Goal: Book appointment/travel/reservation

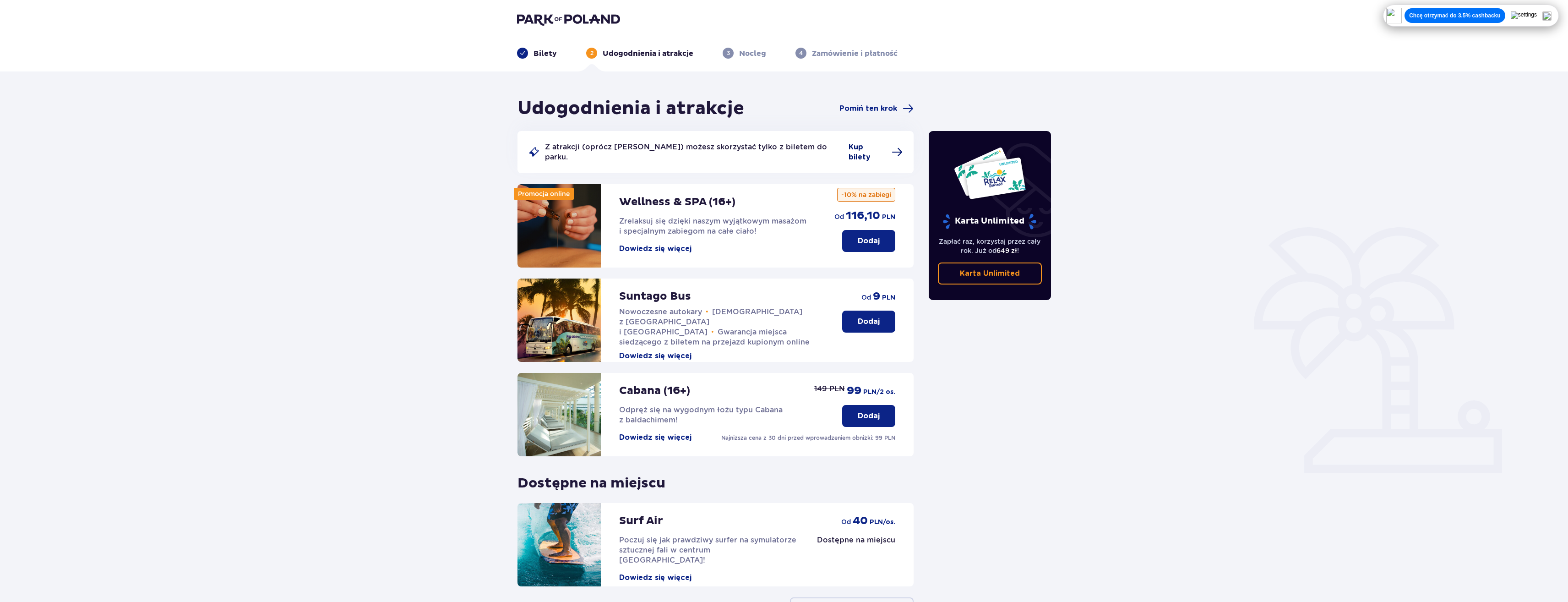
click at [851, 147] on span "Kup bilety" at bounding box center [868, 152] width 38 height 20
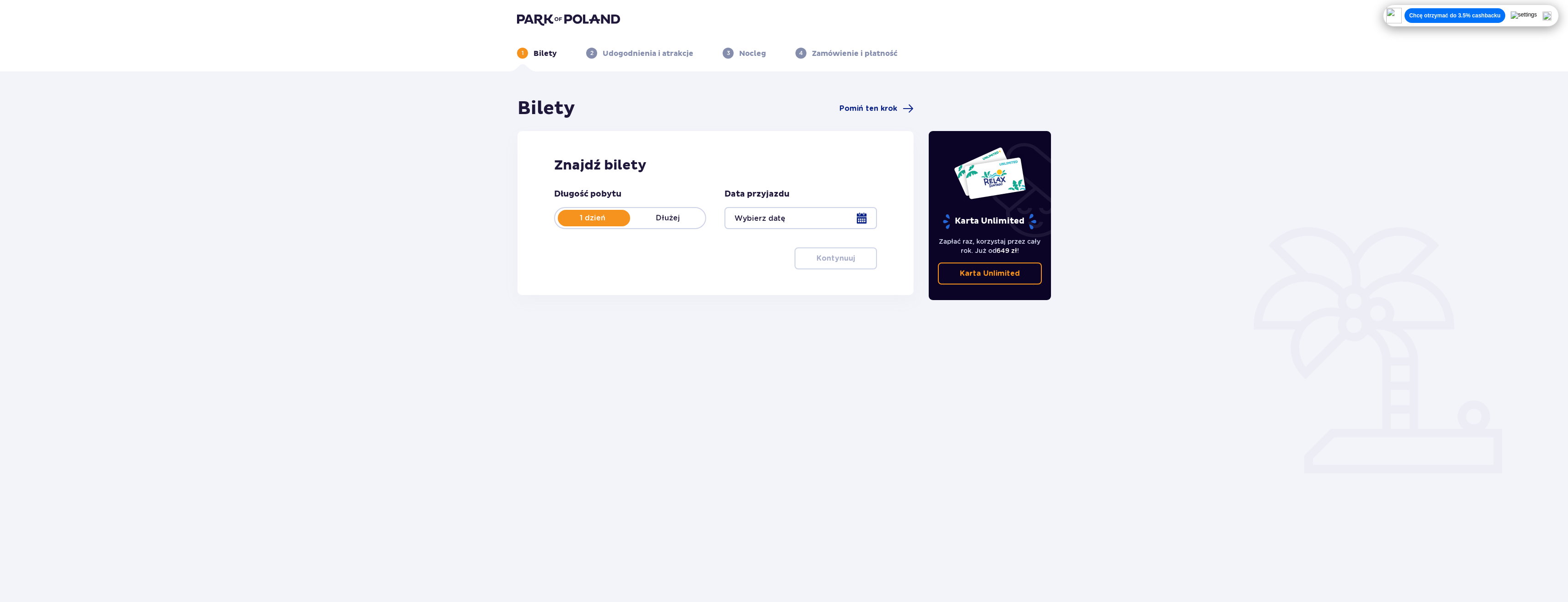
click at [803, 214] on div at bounding box center [800, 218] width 152 height 22
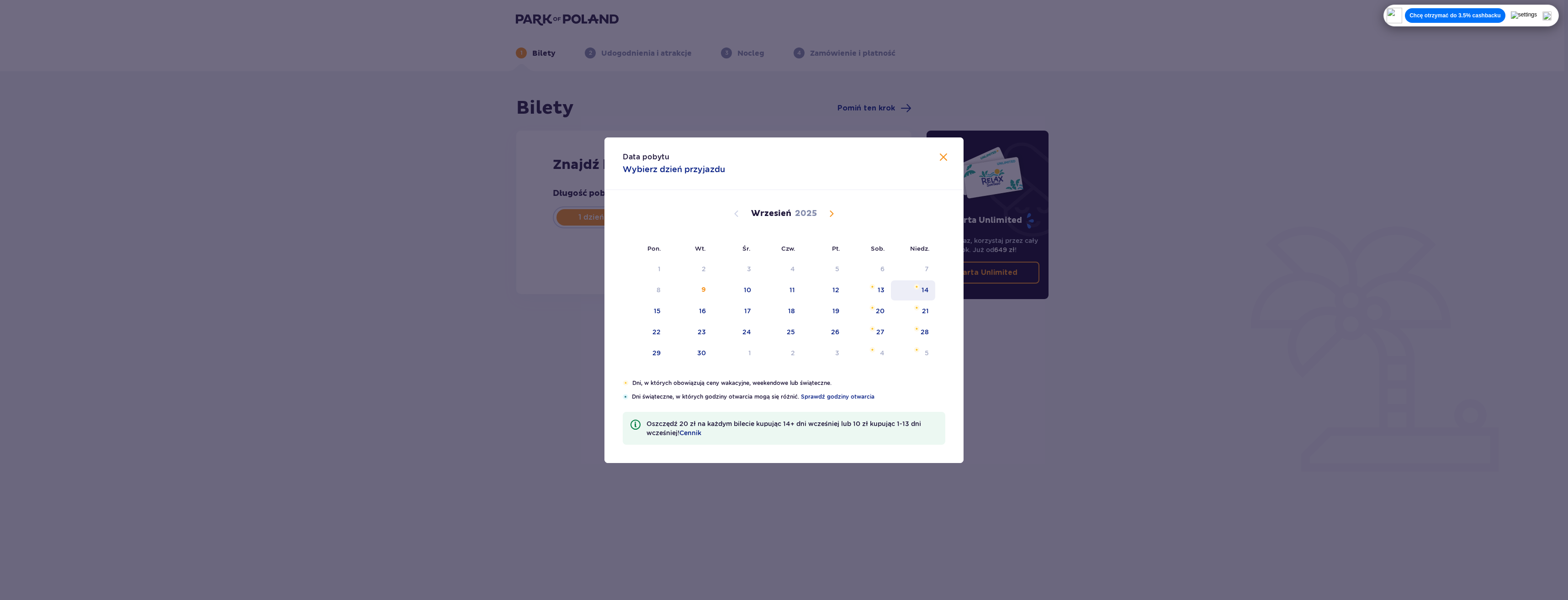
click at [919, 292] on div "14" at bounding box center [913, 290] width 44 height 20
type input "[DATE]"
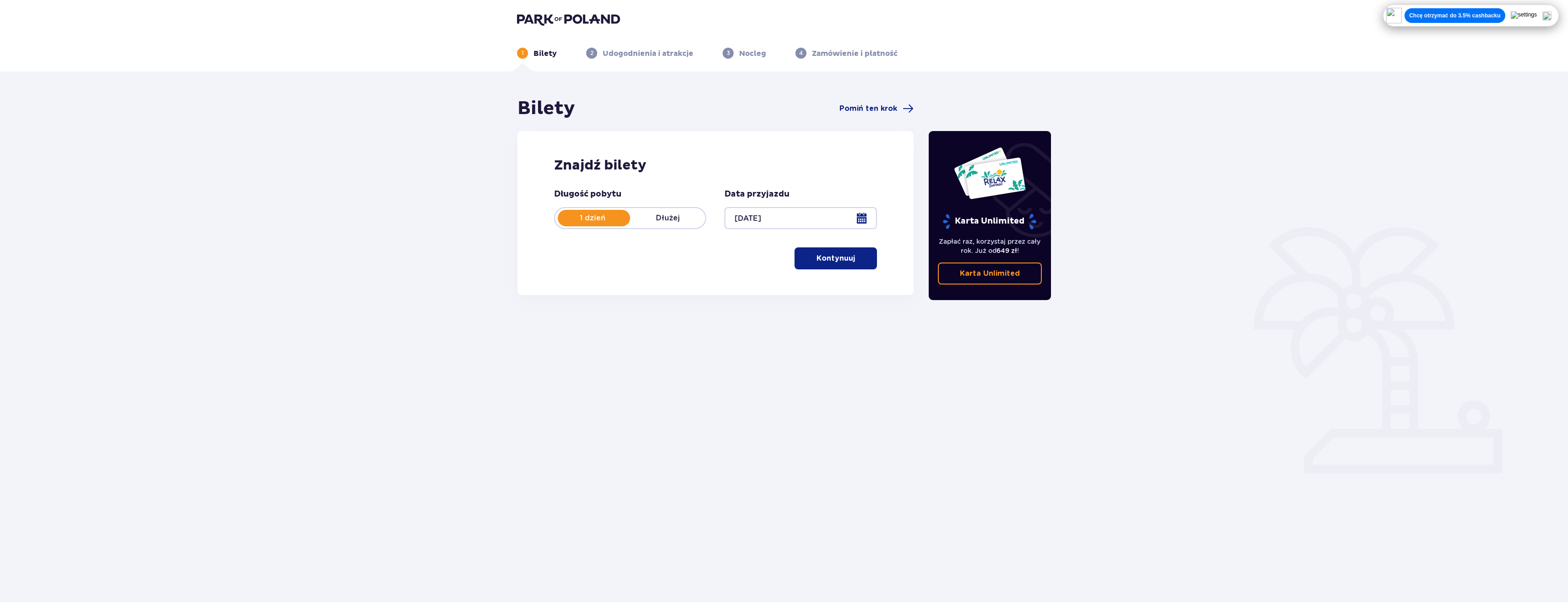
click at [949, 162] on div "Karta Unlimited" at bounding box center [990, 188] width 95 height 83
click at [827, 262] on p "Kontynuuj" at bounding box center [835, 258] width 38 height 10
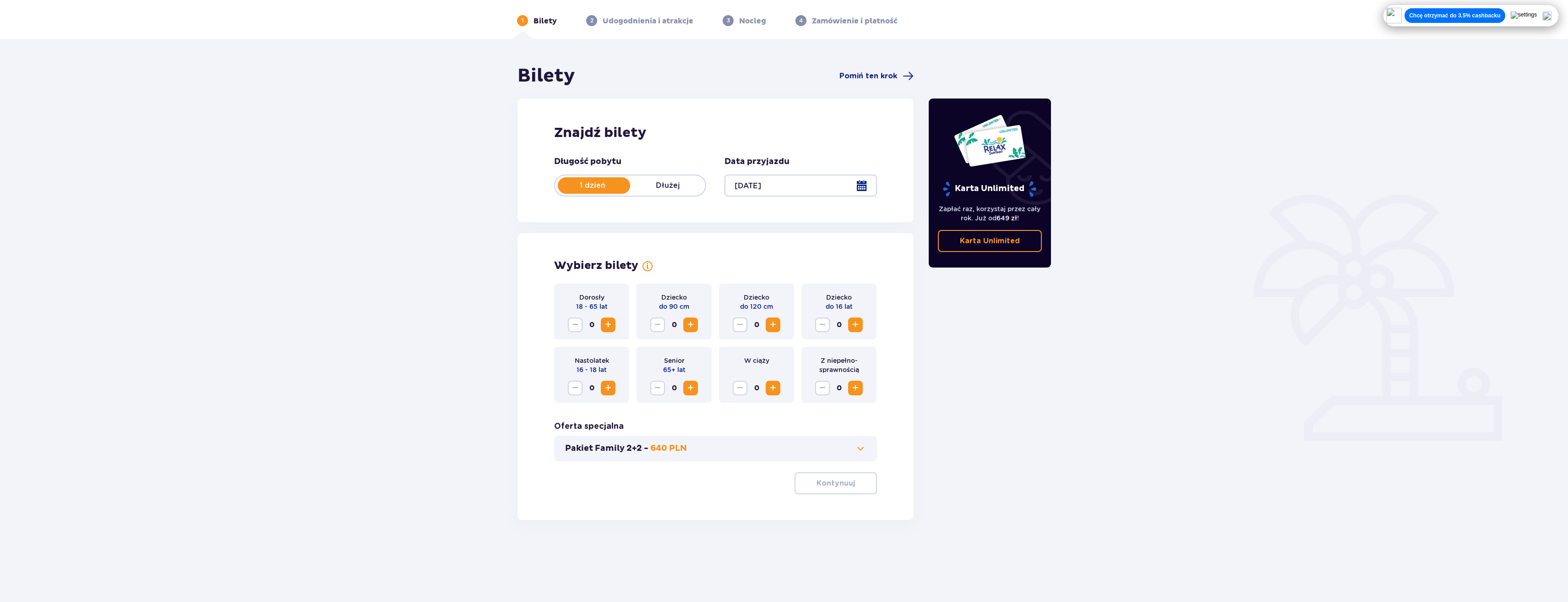
scroll to position [33, 0]
click at [614, 327] on button "Increase" at bounding box center [608, 324] width 15 height 15
click at [775, 322] on span "Increase" at bounding box center [773, 324] width 11 height 11
click at [851, 319] on span "Increase" at bounding box center [855, 324] width 11 height 11
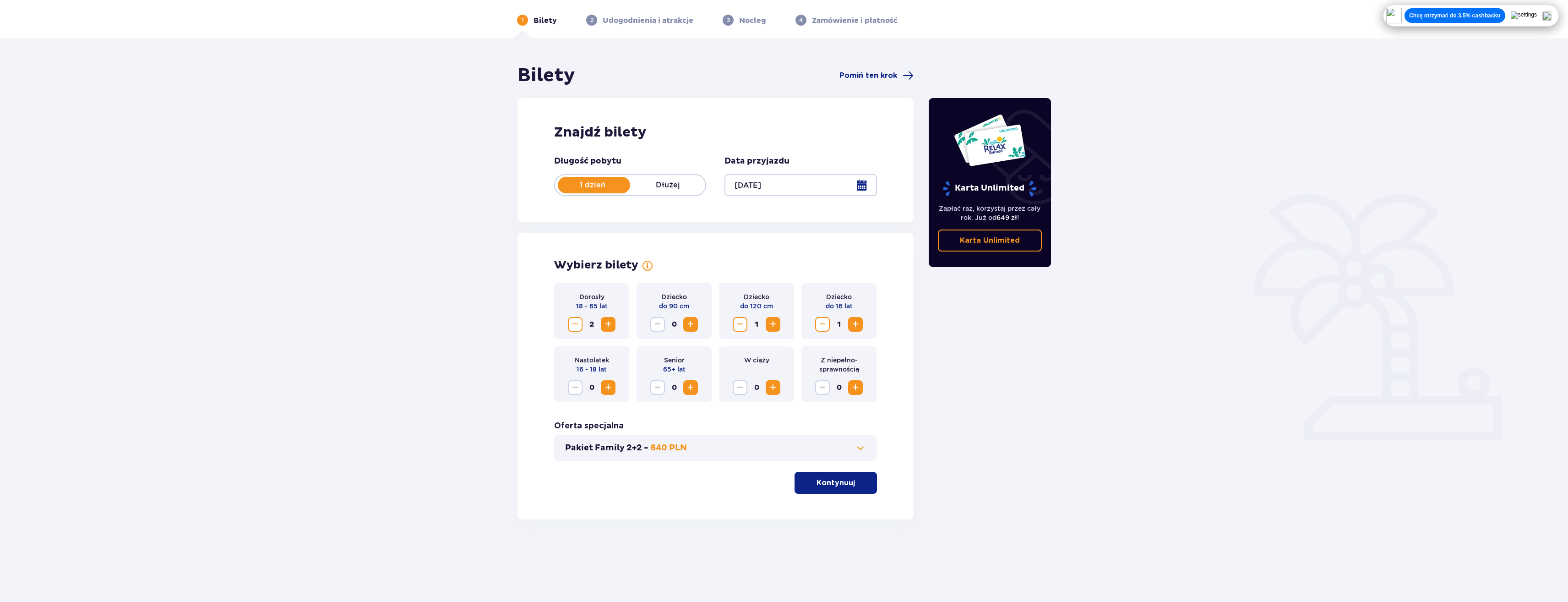
click at [841, 482] on p "Kontynuuj" at bounding box center [835, 483] width 38 height 10
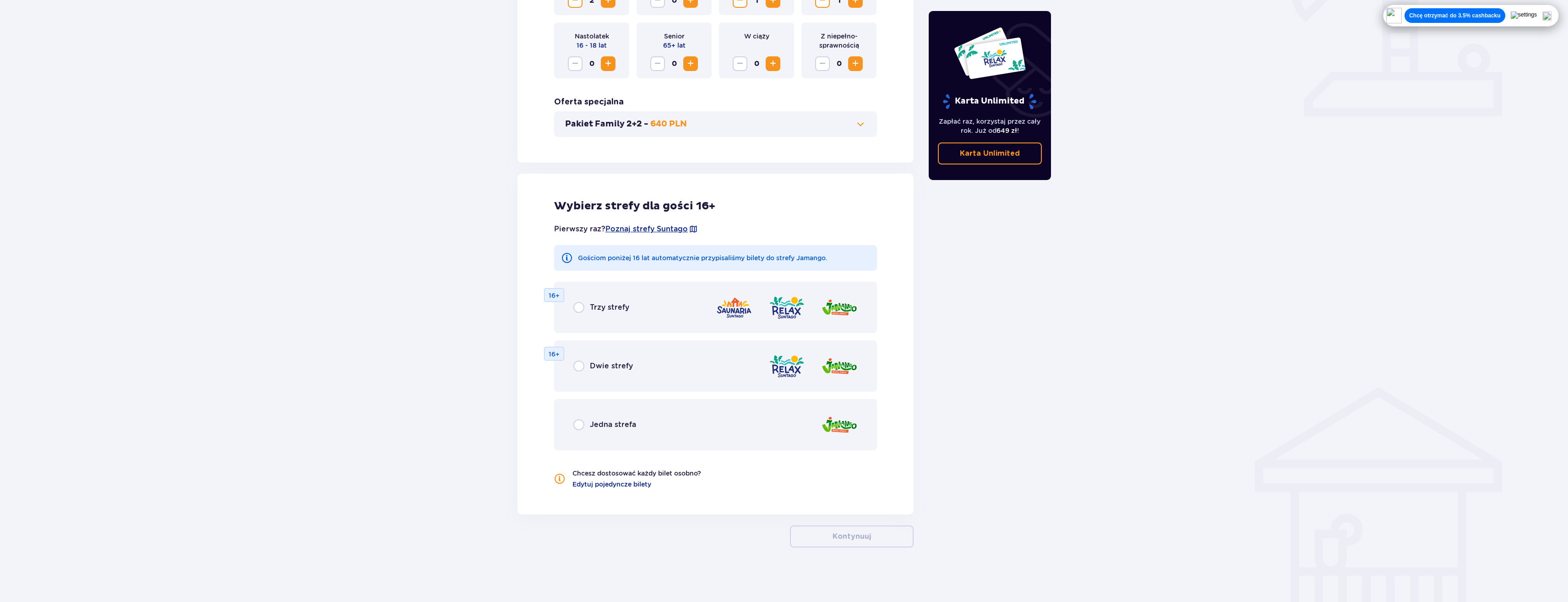
scroll to position [357, 0]
click at [584, 315] on div "Trzy strefy 16+" at bounding box center [715, 307] width 323 height 51
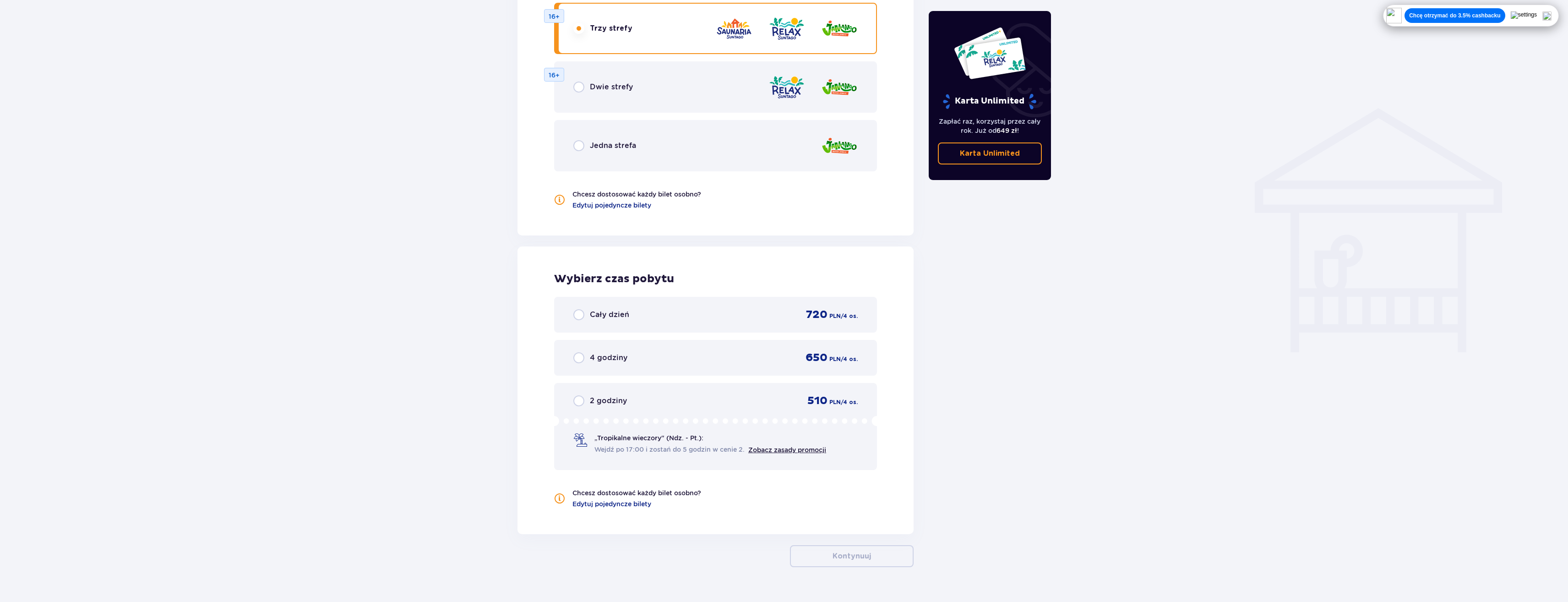
scroll to position [656, 0]
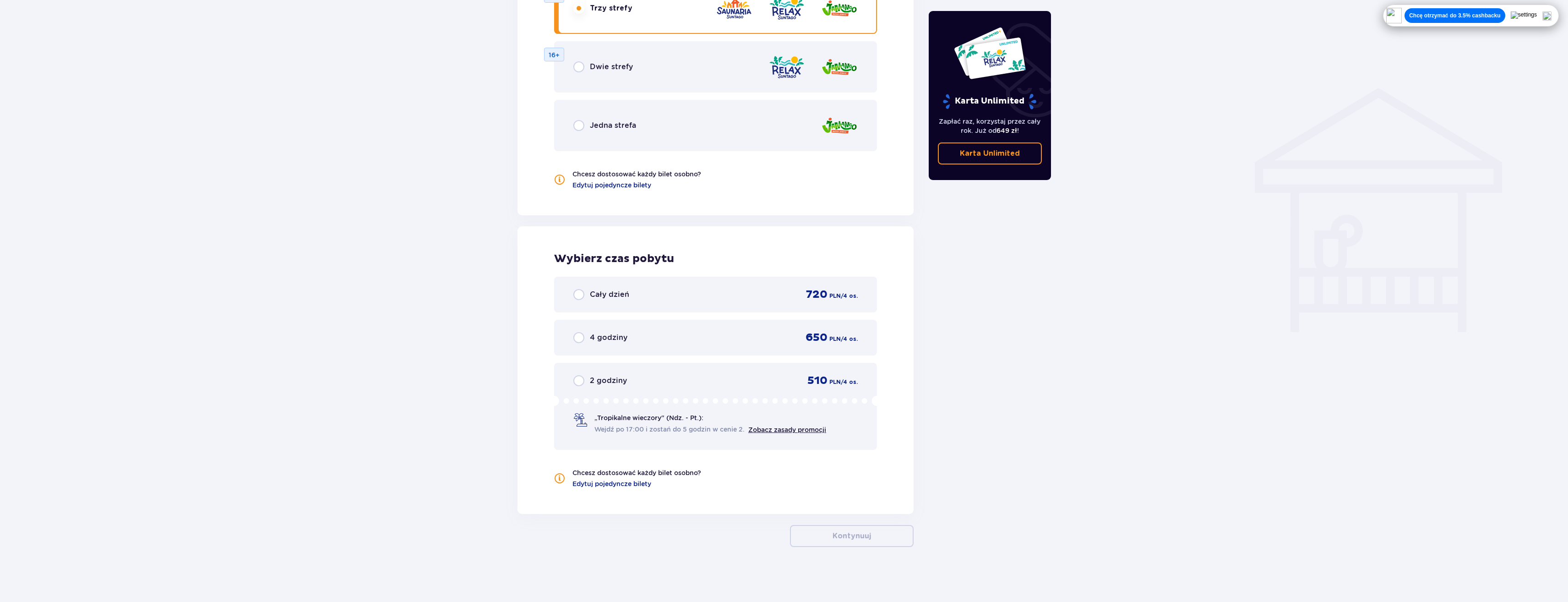
click at [599, 296] on p "Cały dzień" at bounding box center [610, 294] width 40 height 10
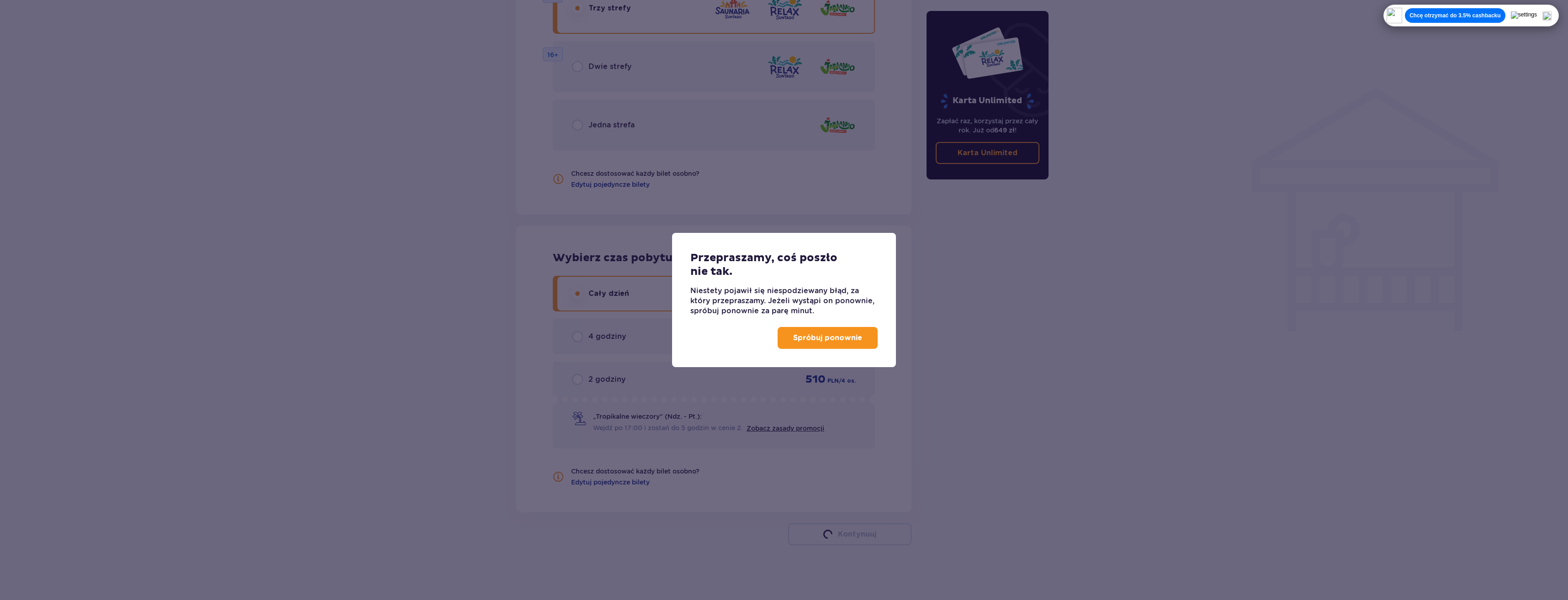
click at [805, 340] on p "Spróbuj ponownie" at bounding box center [827, 338] width 69 height 10
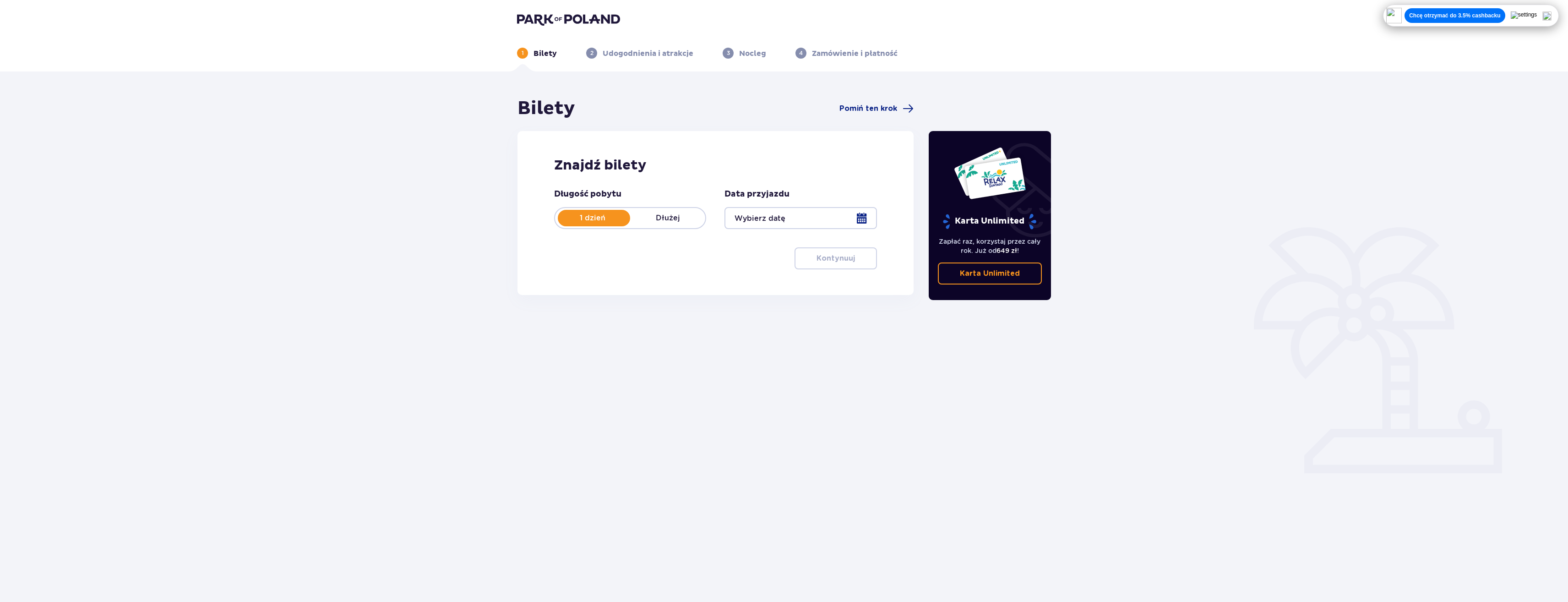
click at [779, 216] on div at bounding box center [800, 218] width 152 height 22
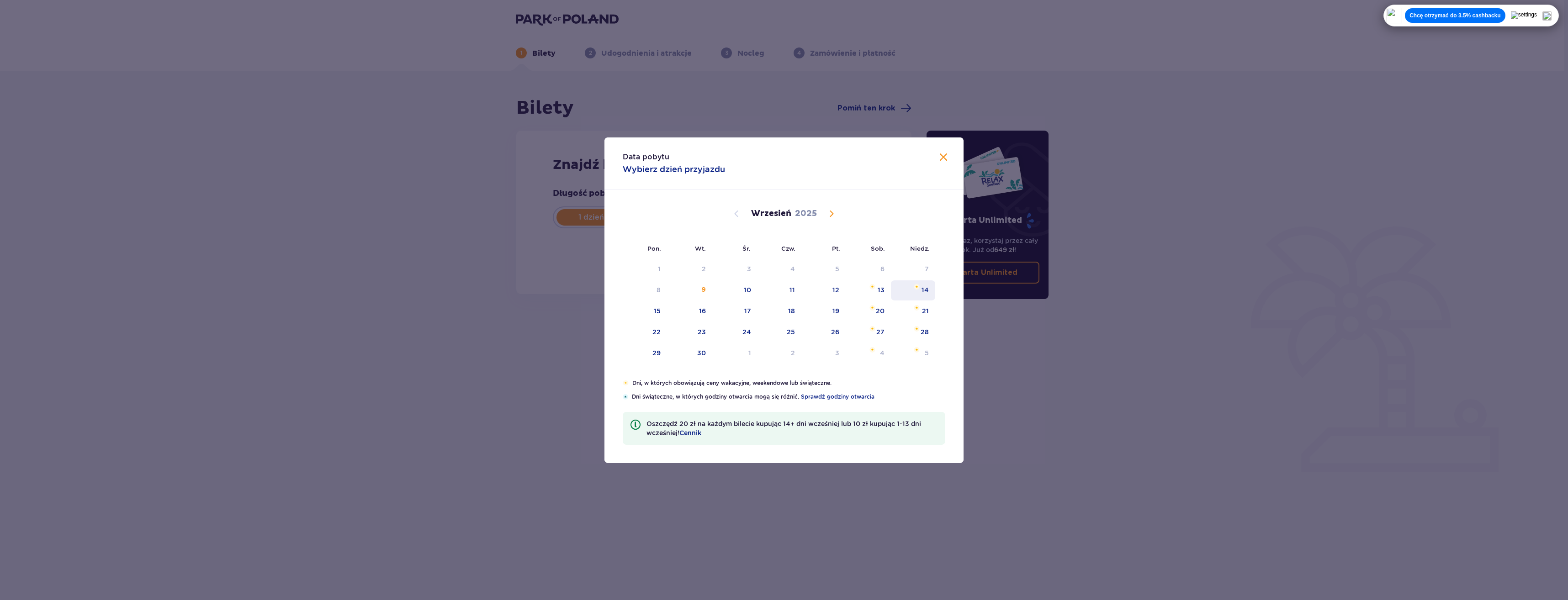
click at [915, 290] on div "14" at bounding box center [913, 290] width 44 height 20
type input "[DATE]"
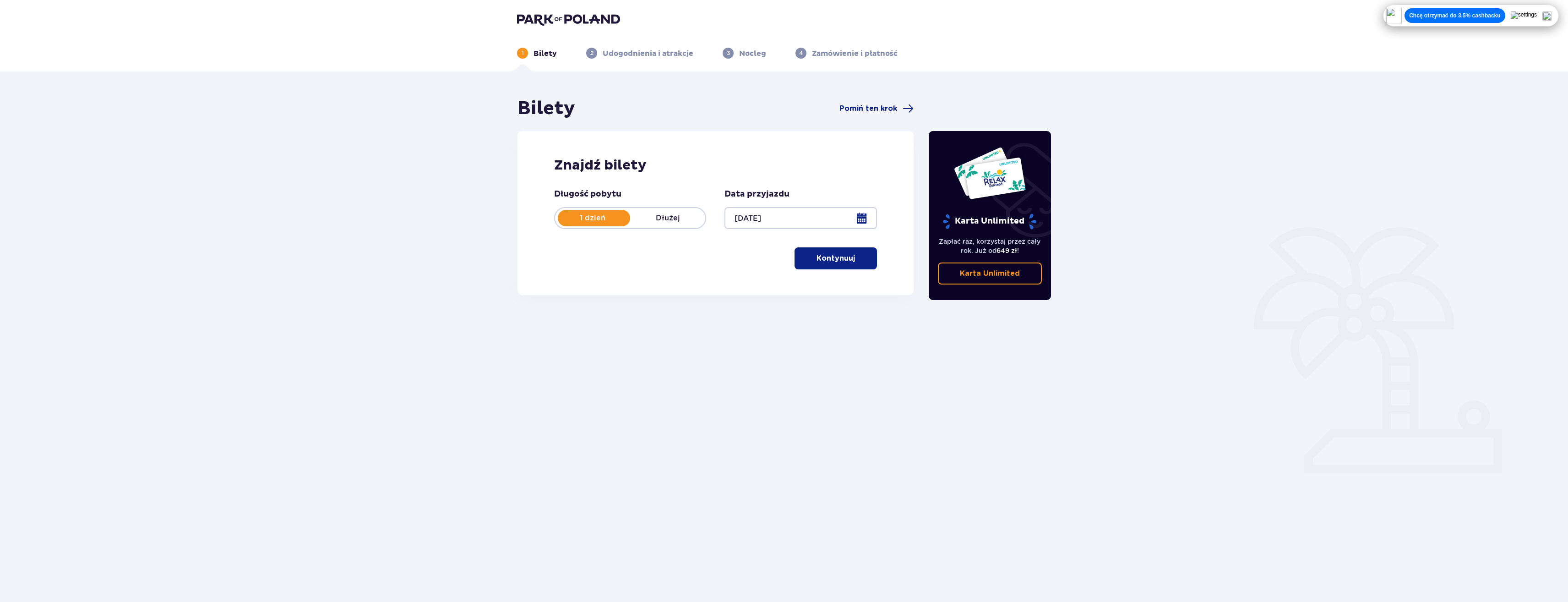
click at [846, 260] on p "Kontynuuj" at bounding box center [835, 258] width 38 height 10
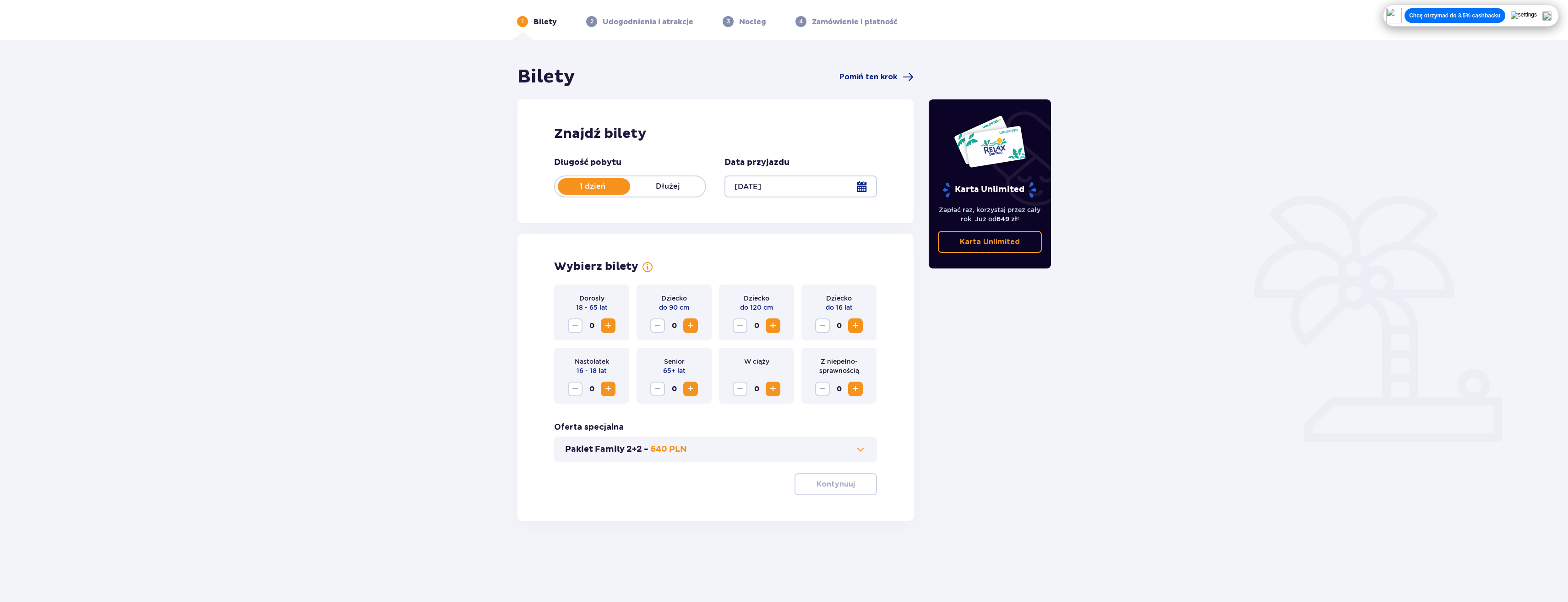
scroll to position [33, 0]
click at [611, 326] on span "Increase" at bounding box center [608, 324] width 11 height 11
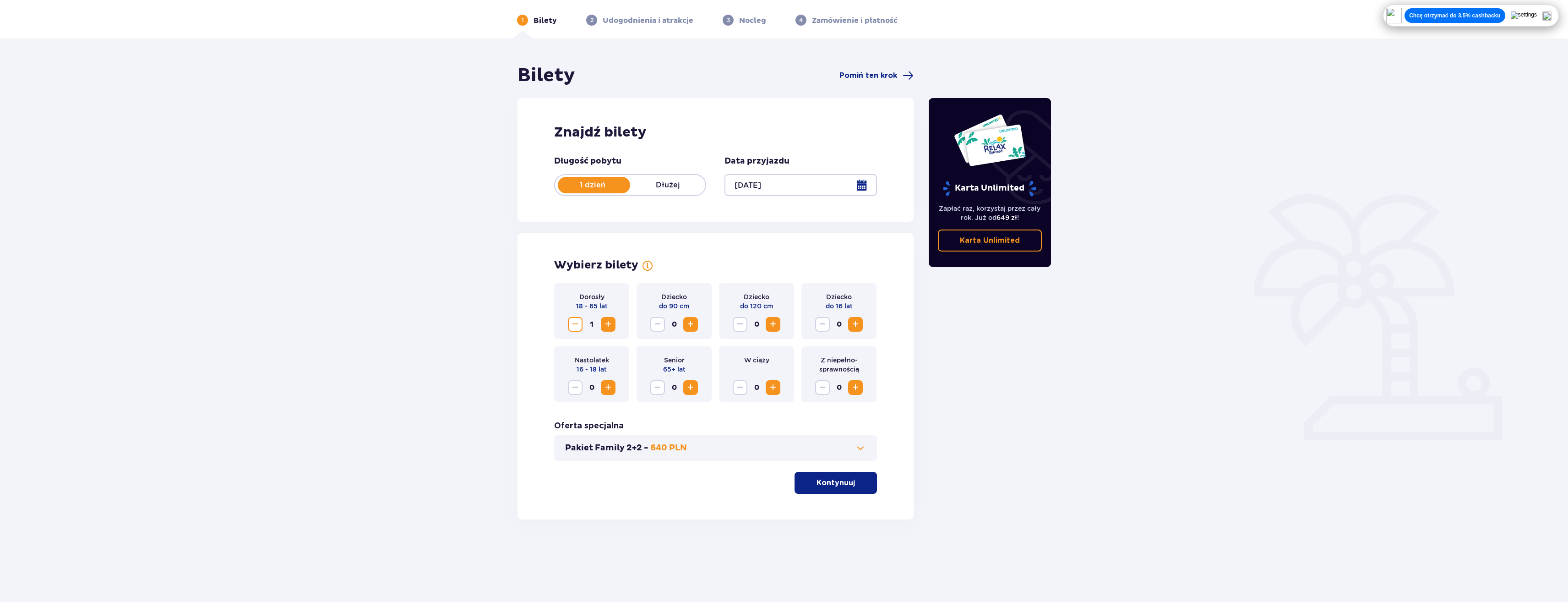
click at [611, 326] on span "Increase" at bounding box center [608, 324] width 11 height 11
click at [775, 325] on span "Increase" at bounding box center [773, 324] width 11 height 11
click at [857, 325] on span "Increase" at bounding box center [855, 324] width 11 height 11
click at [840, 484] on p "Kontynuuj" at bounding box center [835, 483] width 38 height 10
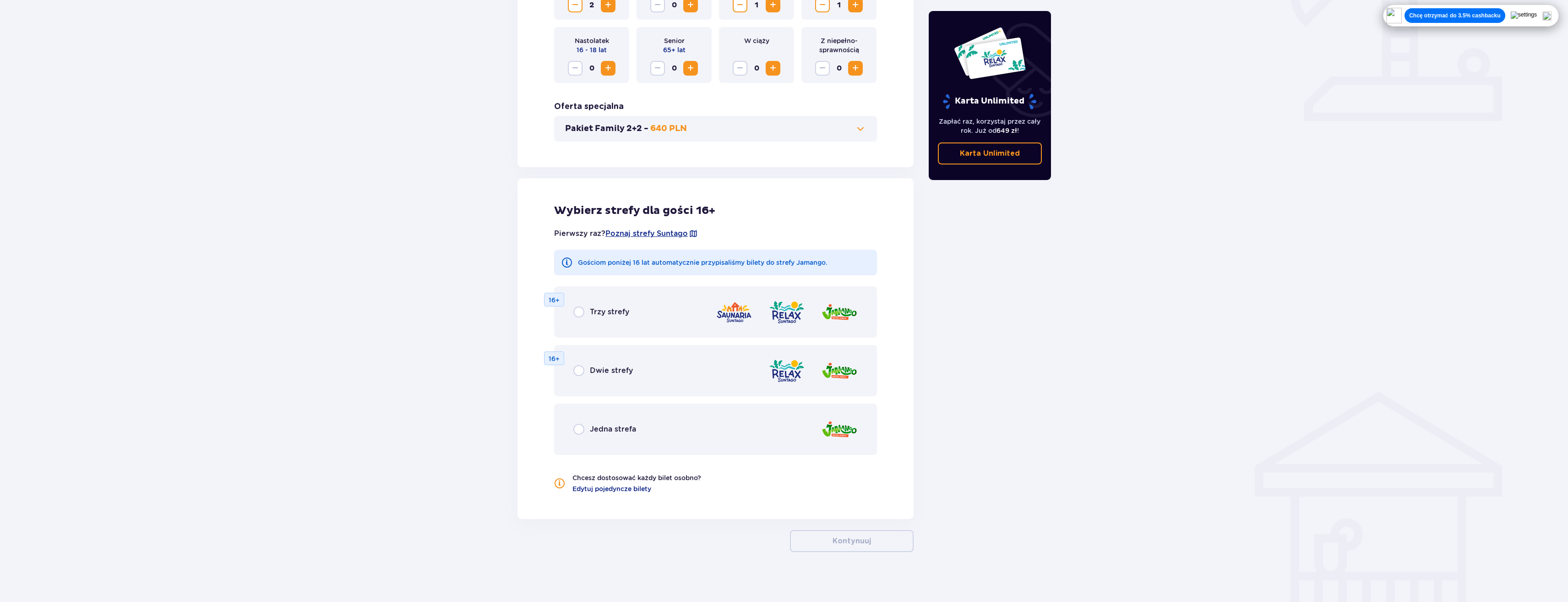
scroll to position [357, 0]
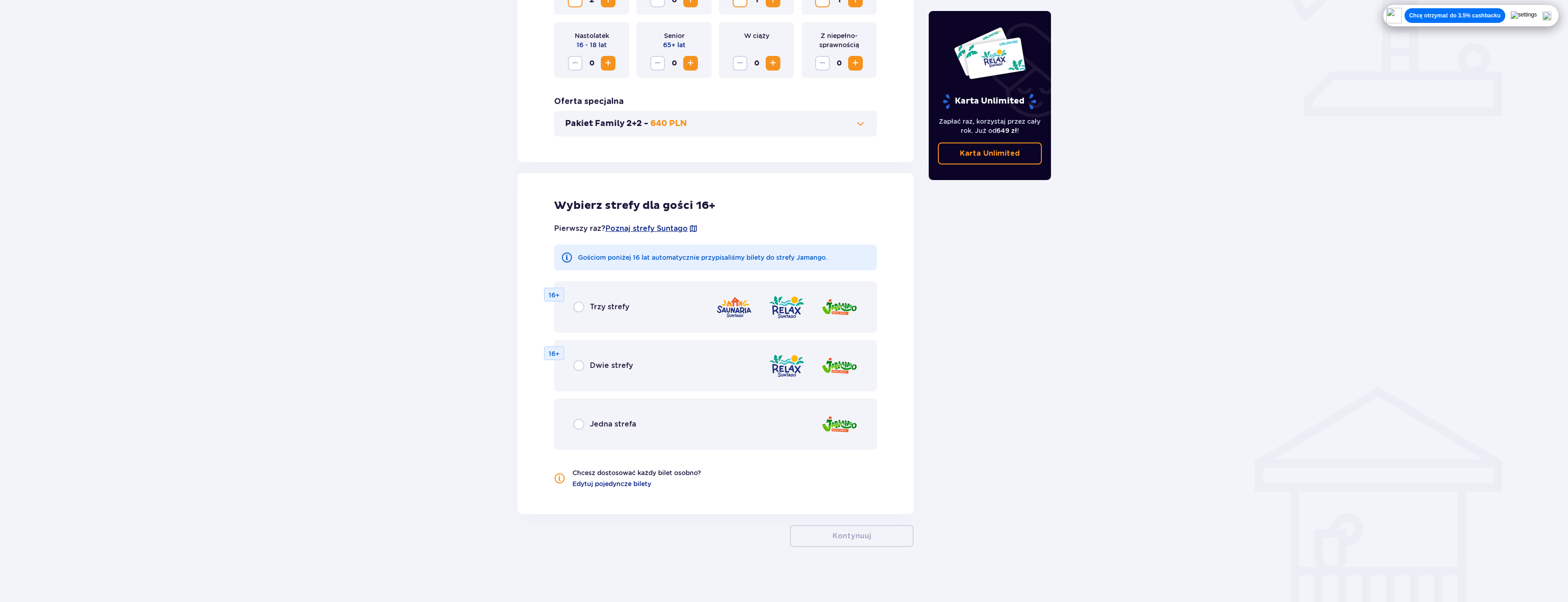
click at [625, 300] on div "Trzy strefy 16+" at bounding box center [715, 307] width 323 height 51
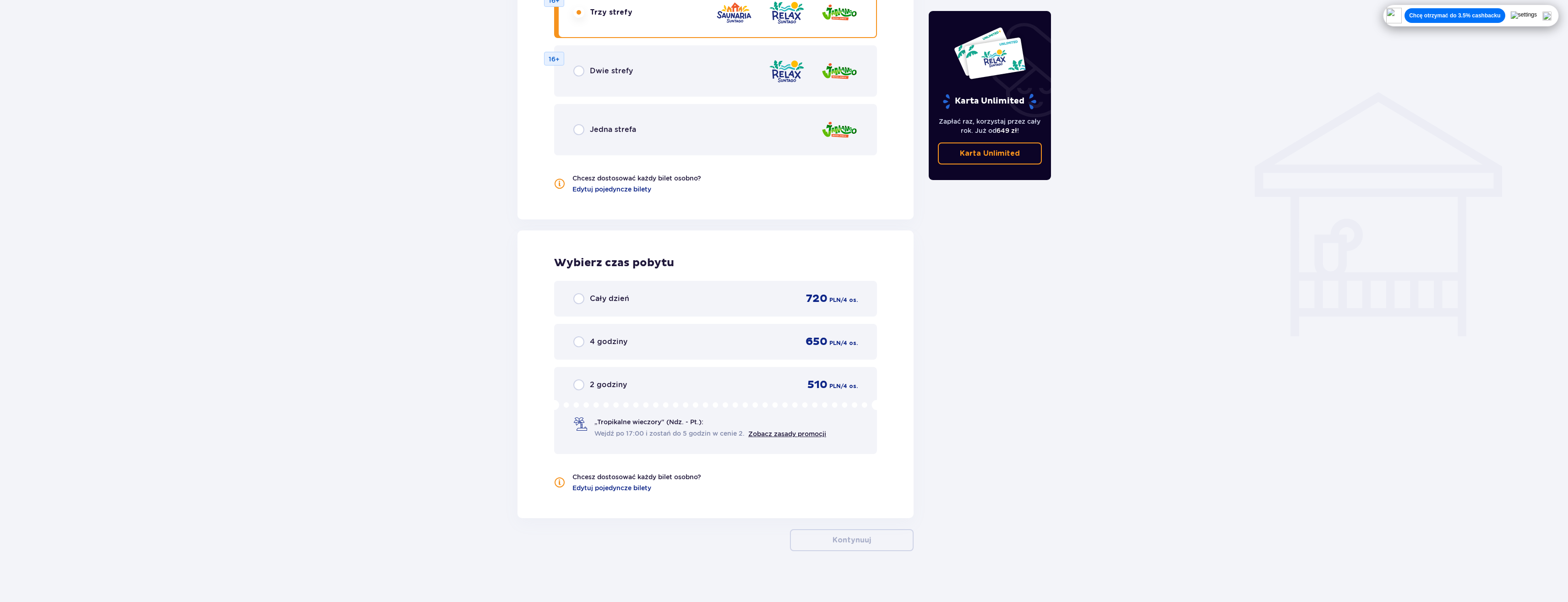
scroll to position [656, 0]
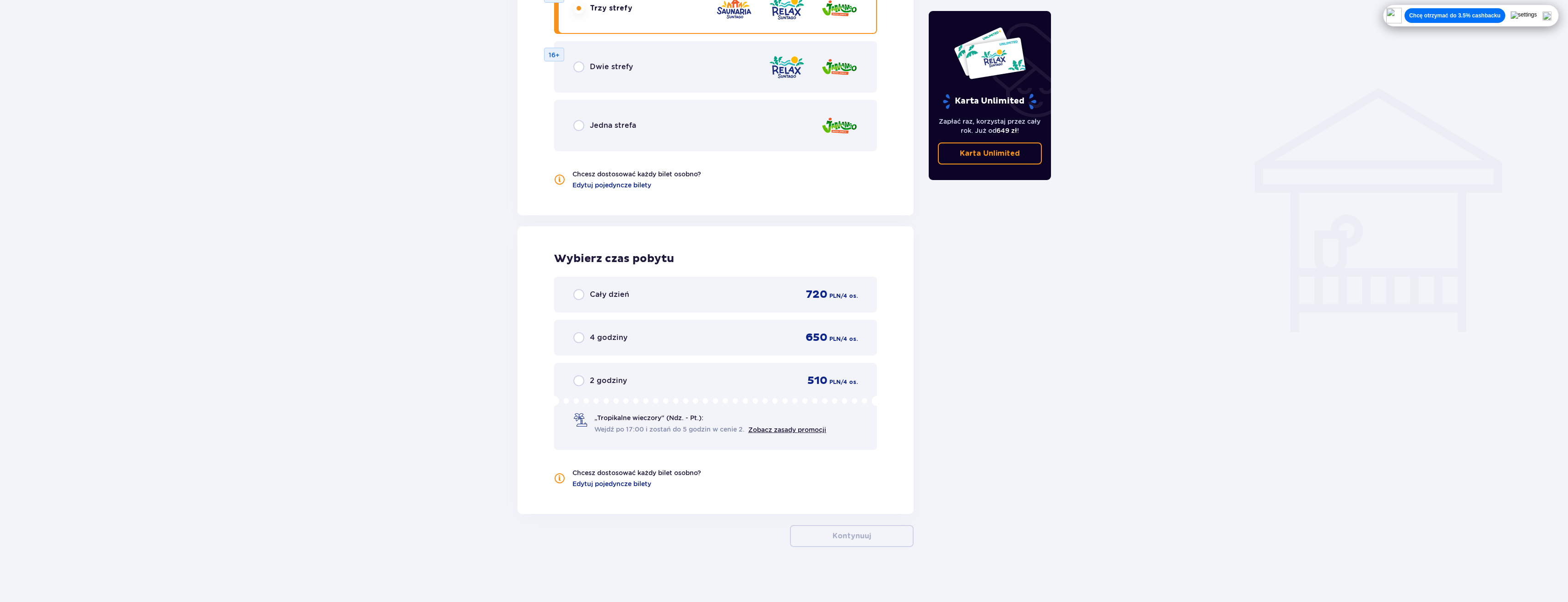
click at [667, 294] on div "Cały dzień 720 PLN / 4 os." at bounding box center [716, 294] width 284 height 14
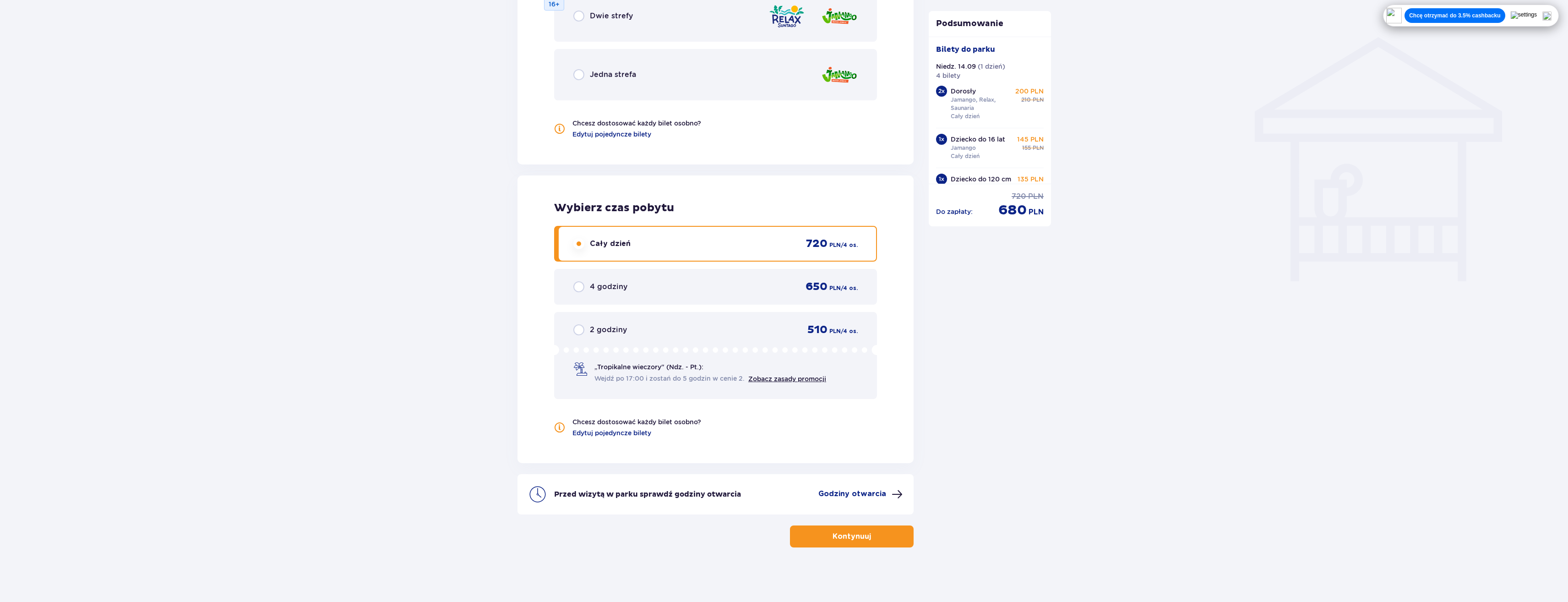
scroll to position [708, 0]
click at [838, 537] on p "Kontynuuj" at bounding box center [852, 536] width 38 height 10
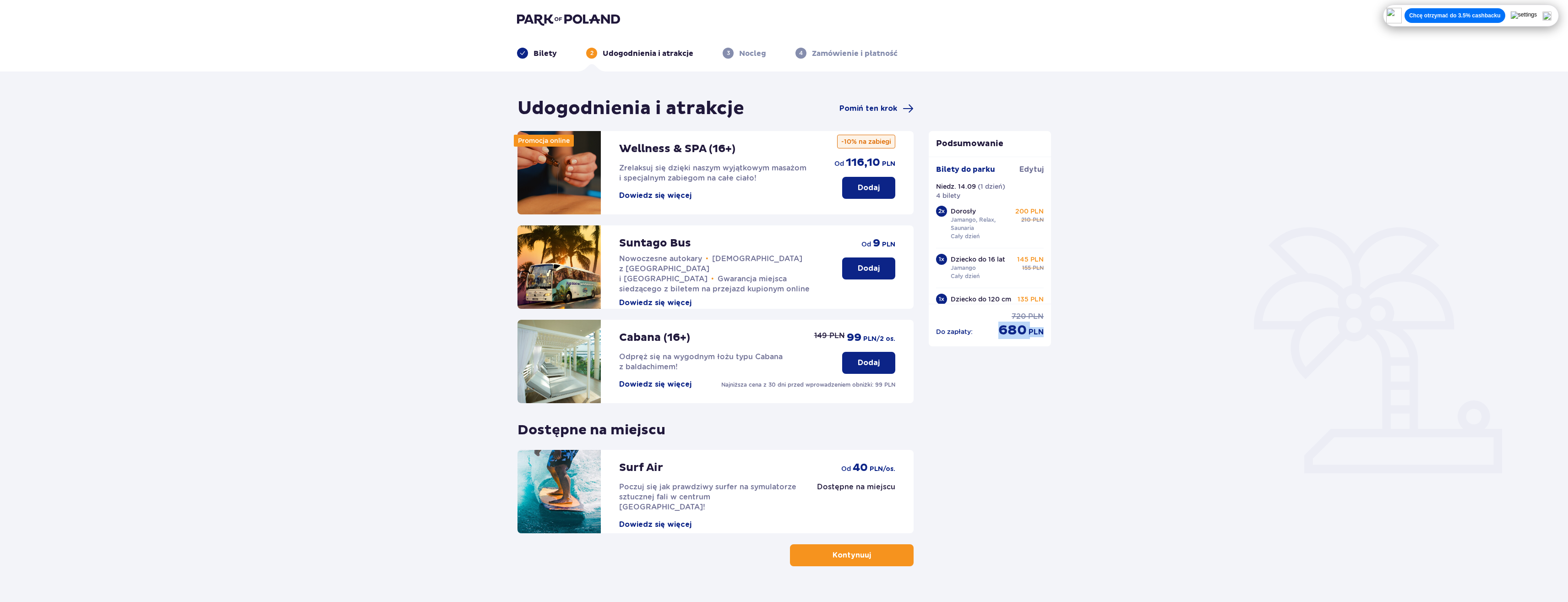
drag, startPoint x: 995, startPoint y: 330, endPoint x: 1115, endPoint y: 328, distance: 120.0
click at [1115, 328] on div "Udogodnienia i atrakcje Pomiń ten krok Promocja online Wellness & SPA (16+) Zre…" at bounding box center [784, 346] width 1568 height 550
drag, startPoint x: 1115, startPoint y: 328, endPoint x: 1171, endPoint y: 422, distance: 109.4
click at [1171, 422] on div "Udogodnienia i atrakcje Pomiń ten krok Promocja online Wellness & SPA (16+) Zre…" at bounding box center [784, 346] width 1568 height 550
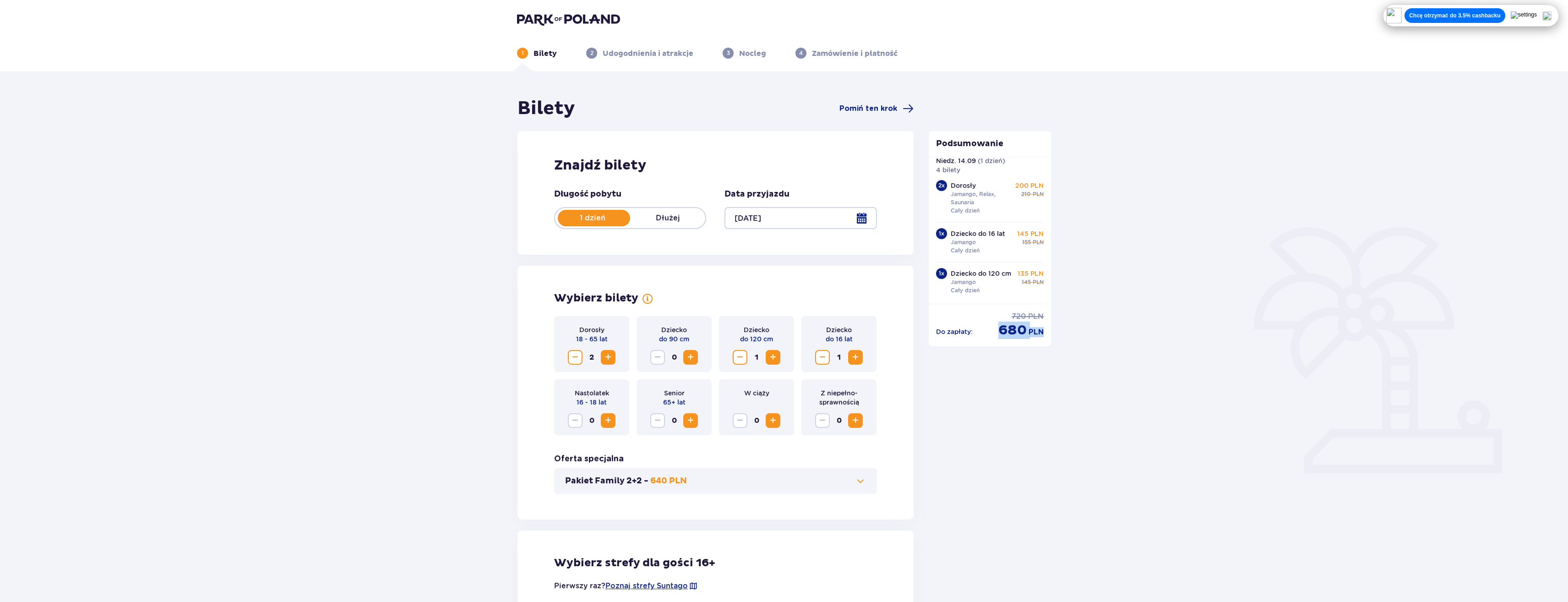
scroll to position [33, 0]
click at [820, 358] on span "Decrease" at bounding box center [822, 357] width 11 height 11
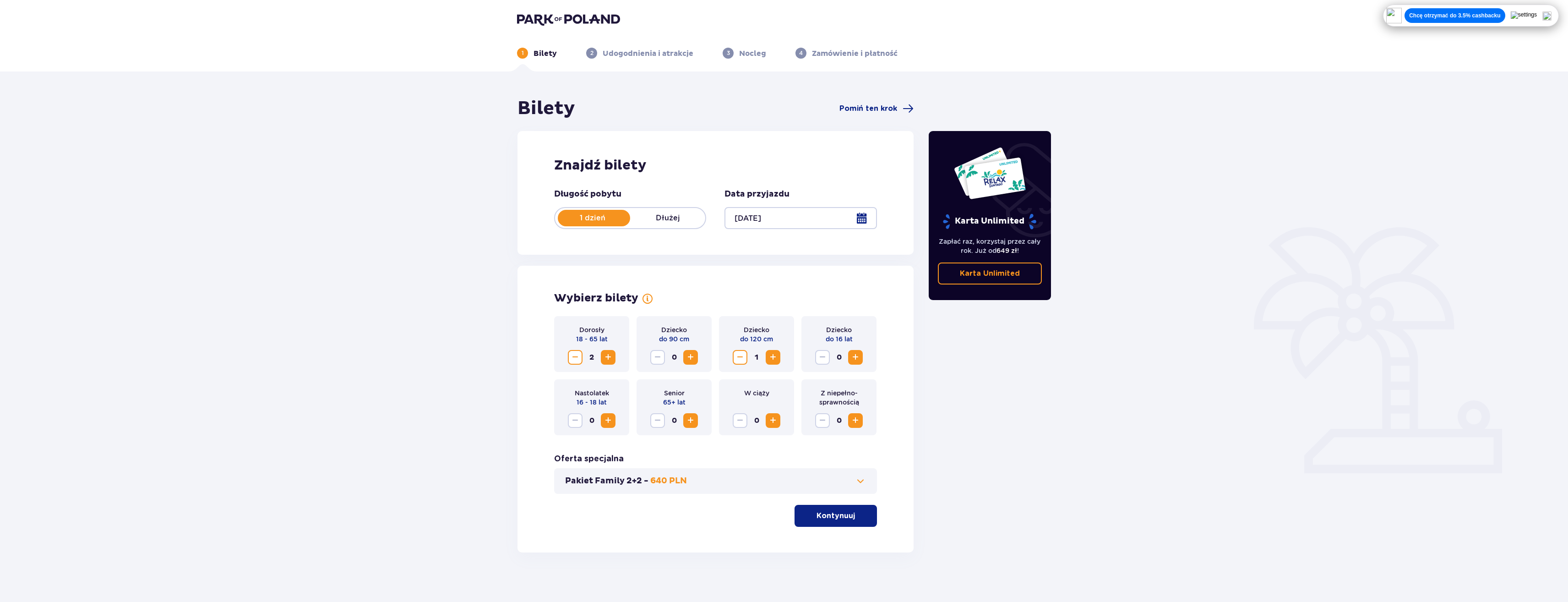
click at [741, 358] on span "Decrease" at bounding box center [740, 357] width 11 height 11
click at [605, 421] on span "Increase" at bounding box center [608, 421] width 11 height 11
click at [851, 355] on span "Increase" at bounding box center [855, 357] width 11 height 11
click at [827, 520] on p "Kontynuuj" at bounding box center [835, 516] width 38 height 10
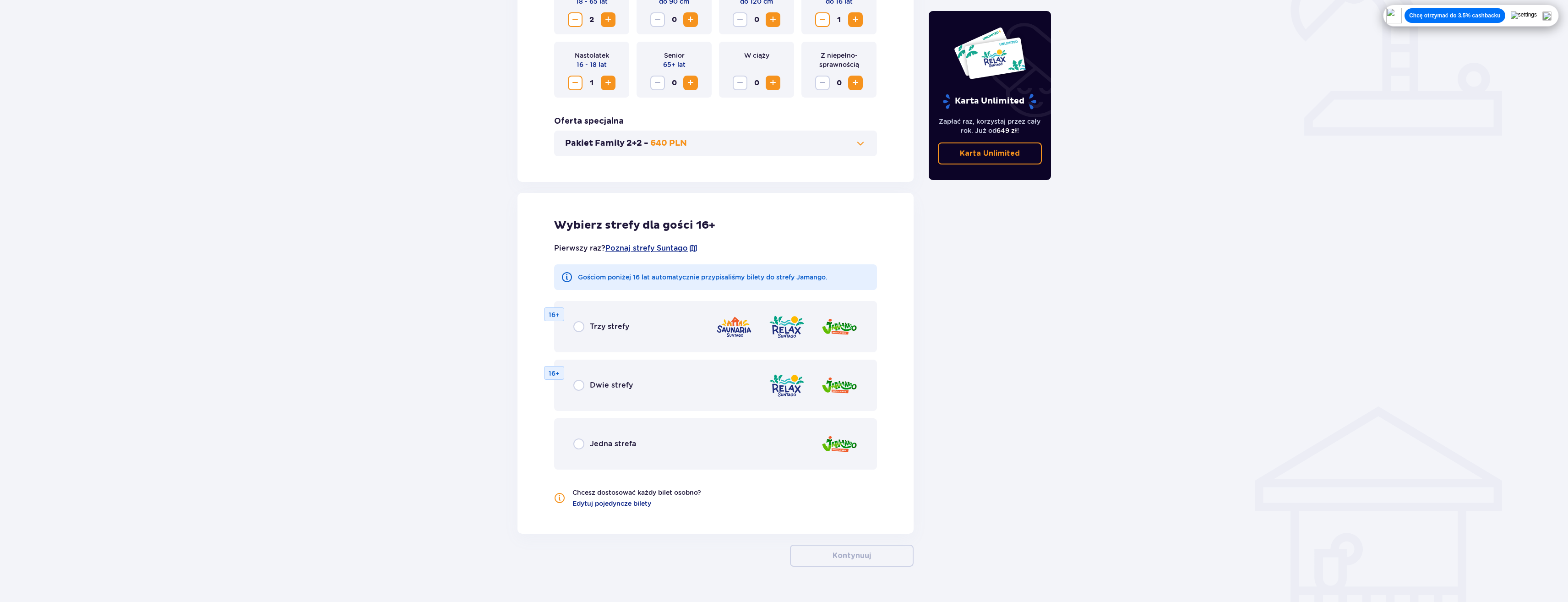
scroll to position [357, 0]
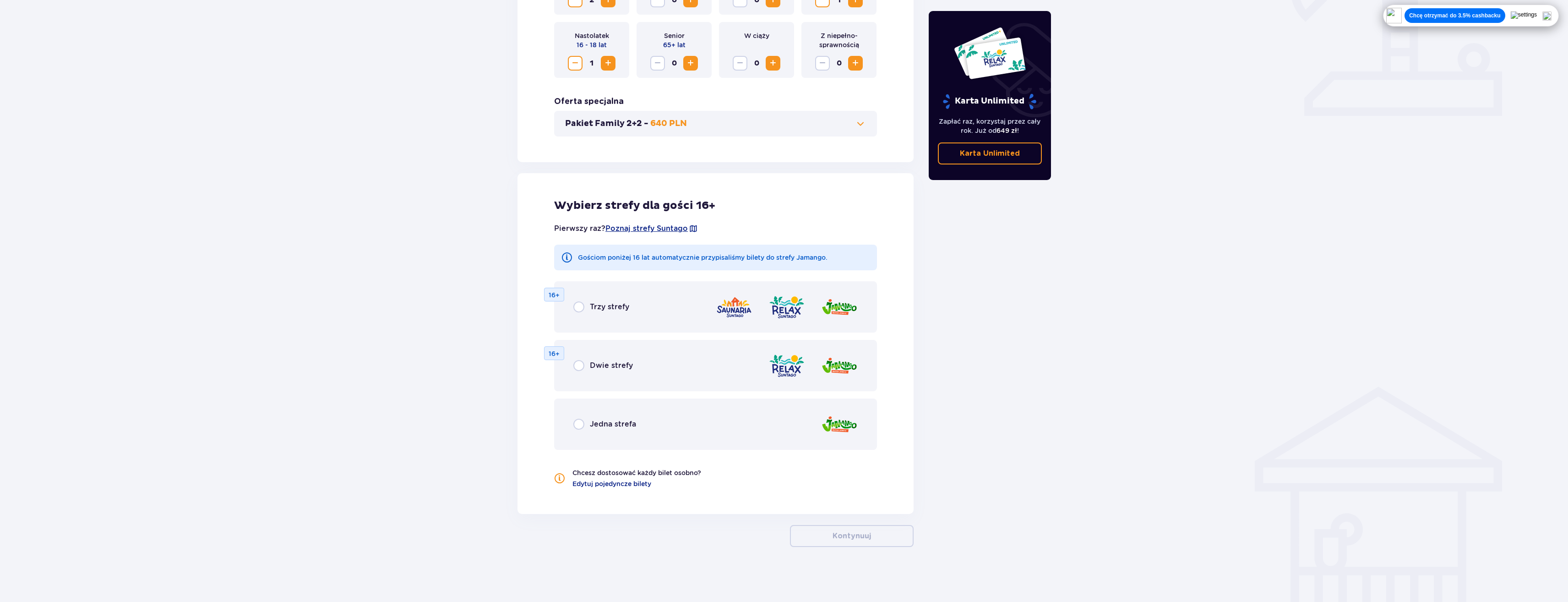
click at [672, 303] on div "Trzy strefy 16+" at bounding box center [715, 307] width 323 height 51
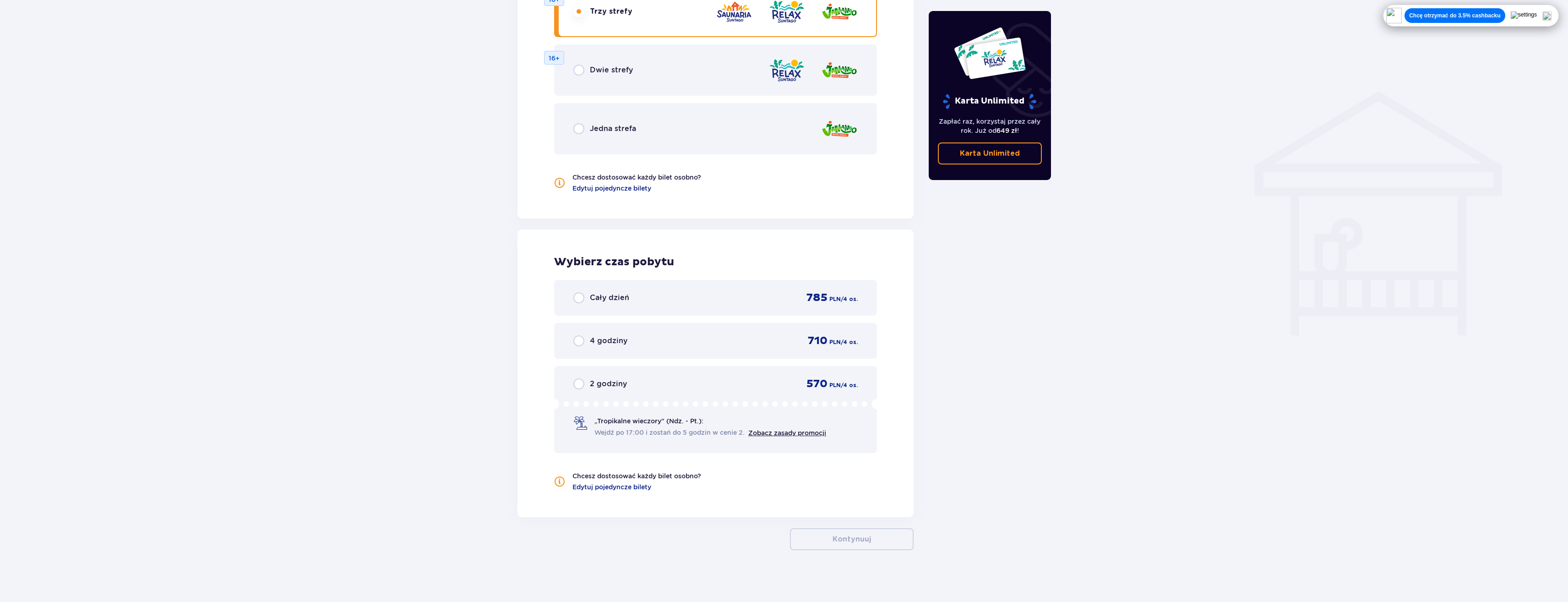
scroll to position [656, 0]
click at [693, 301] on div "Cały dzień 785 PLN / 4 os." at bounding box center [716, 294] width 284 height 14
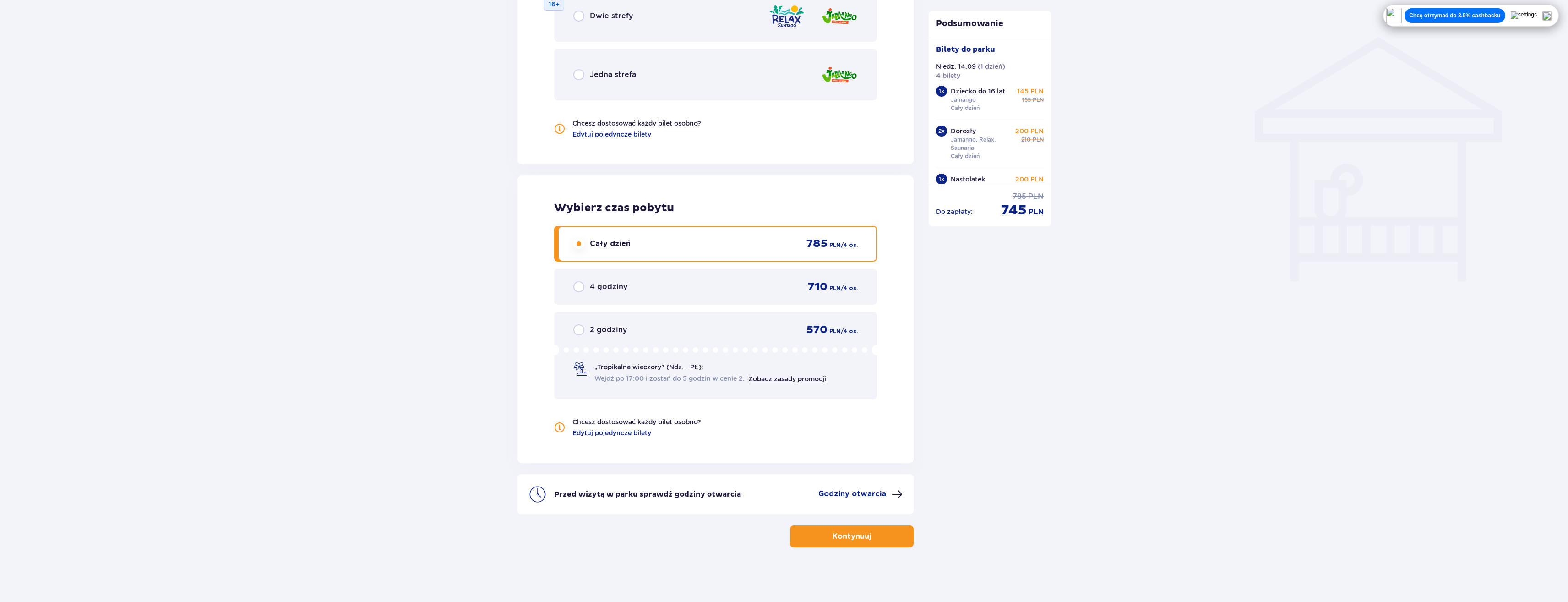
scroll to position [708, 0]
click at [836, 535] on p "Kontynuuj" at bounding box center [852, 536] width 38 height 10
